Goal: Transaction & Acquisition: Subscribe to service/newsletter

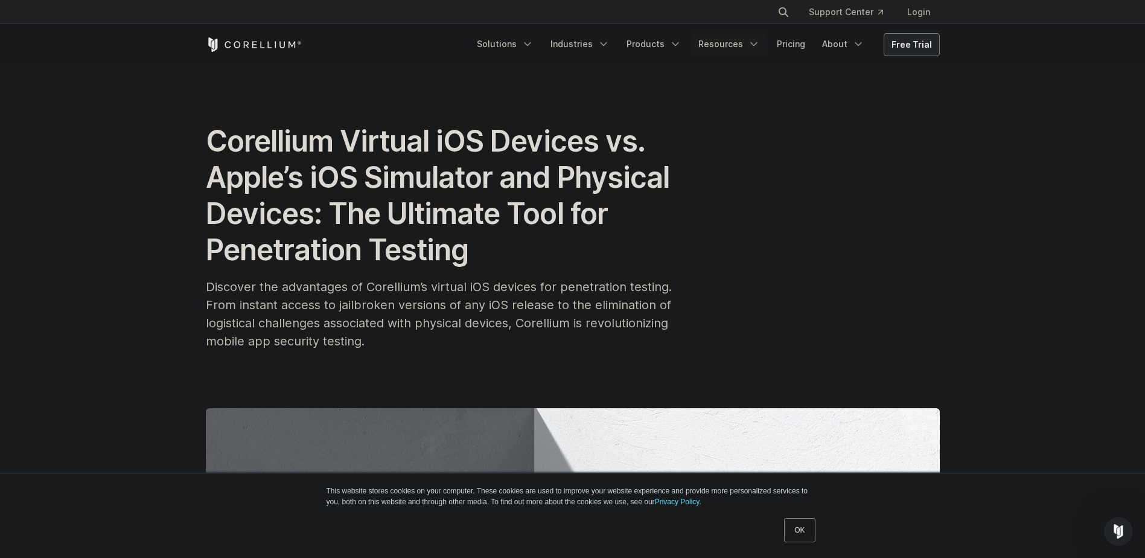
click at [748, 42] on link "Resources" at bounding box center [729, 44] width 76 height 22
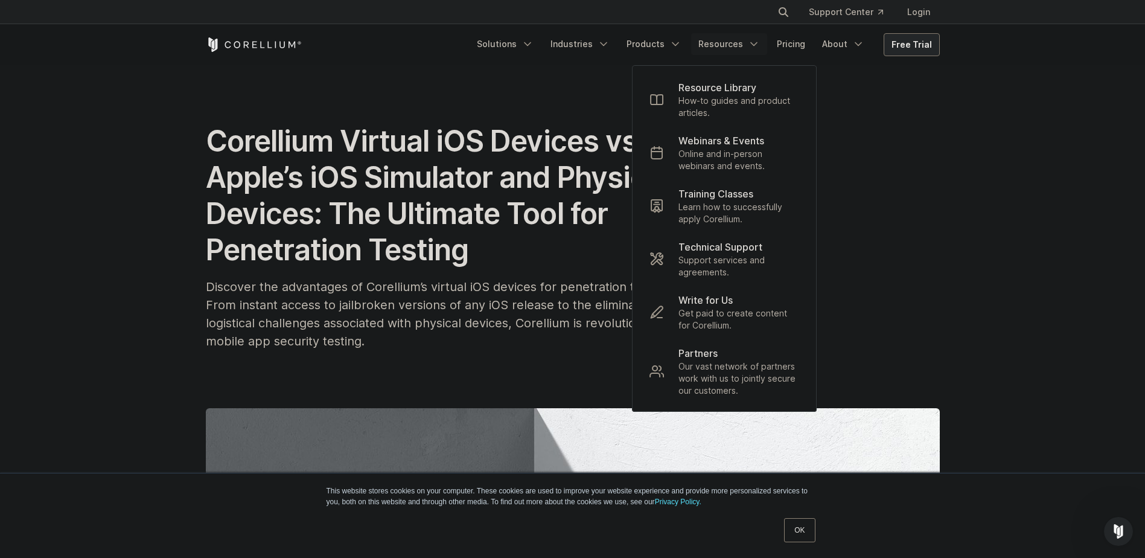
click at [748, 42] on link "Resources" at bounding box center [729, 44] width 76 height 22
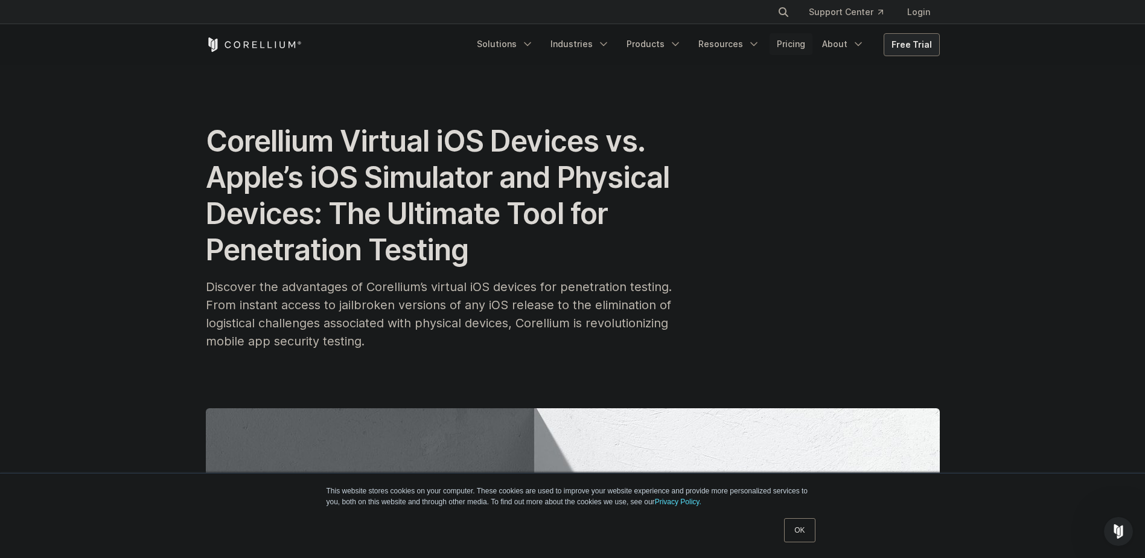
click at [794, 39] on link "Pricing" at bounding box center [791, 44] width 43 height 22
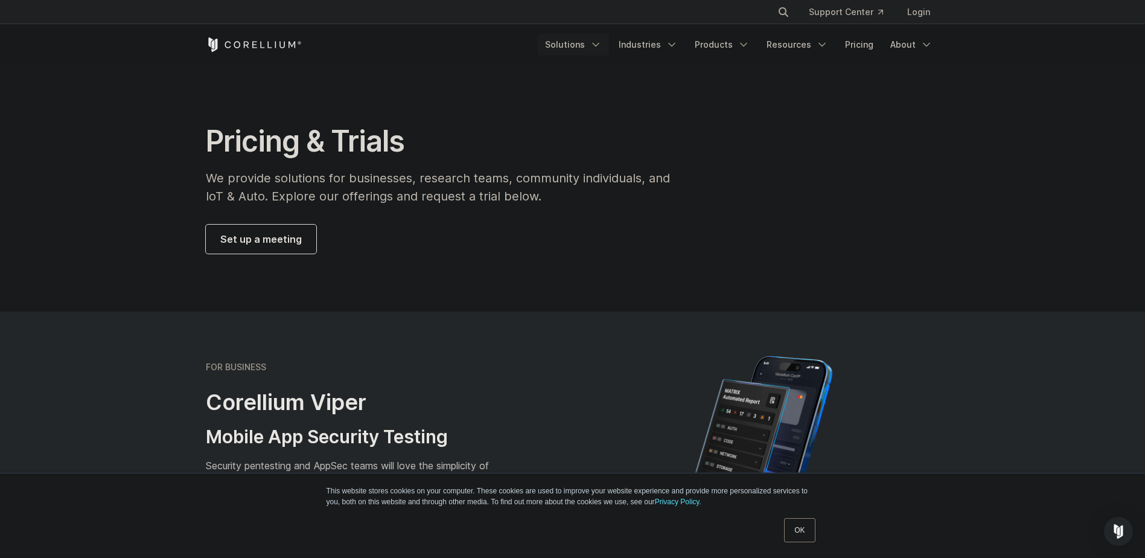
click at [589, 46] on link "Solutions" at bounding box center [573, 45] width 71 height 22
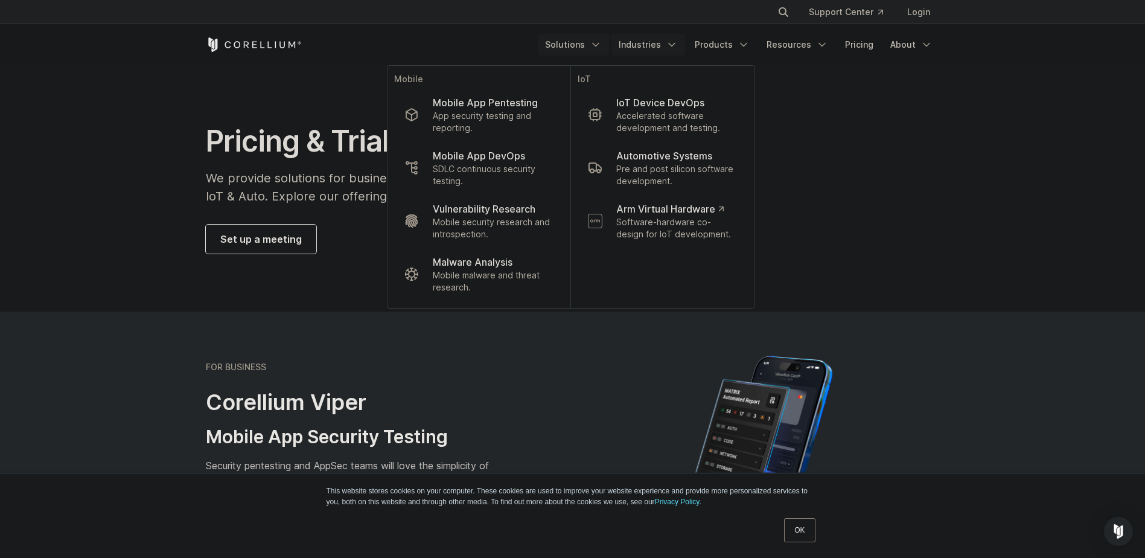
click at [641, 43] on link "Industries" at bounding box center [649, 45] width 74 height 22
